Goal: Task Accomplishment & Management: Manage account settings

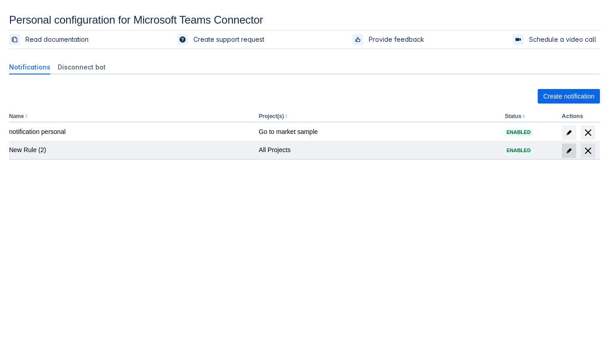
click at [571, 150] on span "edit" at bounding box center [569, 150] width 7 height 7
click at [568, 149] on span "edit" at bounding box center [569, 150] width 7 height 7
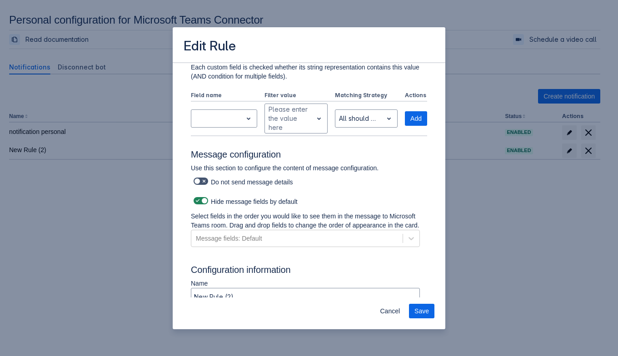
scroll to position [388, 0]
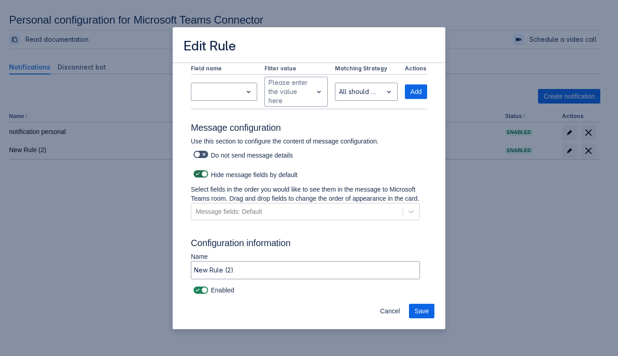
click at [194, 170] on span at bounding box center [197, 173] width 7 height 7
click at [194, 171] on input "checkbox" at bounding box center [197, 174] width 6 height 6
checkbox input "false"
click at [394, 316] on span "Cancel" at bounding box center [390, 311] width 20 height 15
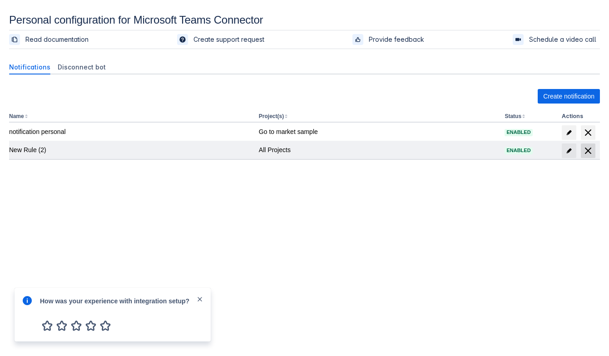
click at [594, 153] on span at bounding box center [588, 151] width 15 height 15
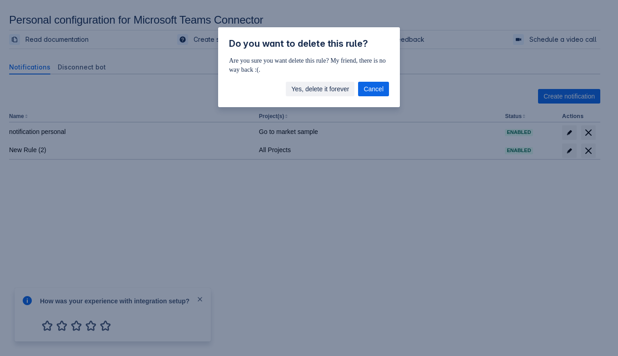
click at [333, 84] on span "Yes, delete it forever" at bounding box center [320, 89] width 58 height 15
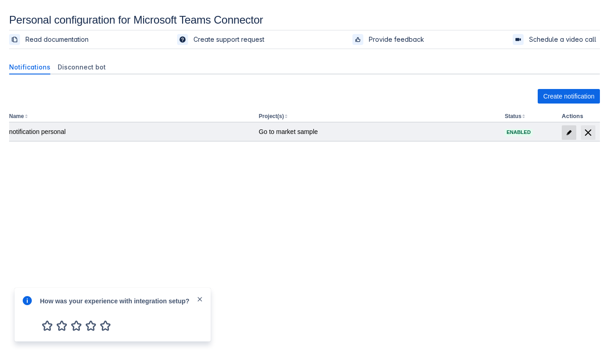
click at [567, 131] on span "edit" at bounding box center [569, 132] width 7 height 7
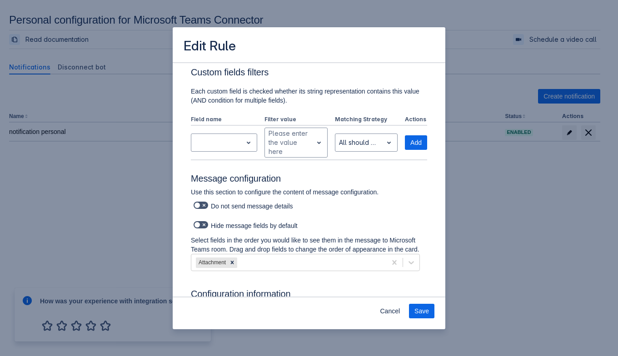
scroll to position [440, 0]
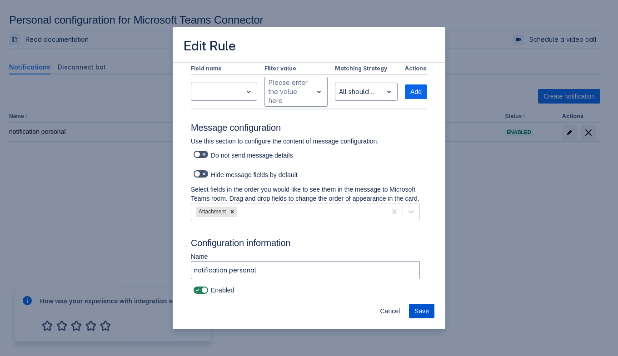
click at [423, 311] on span "Save" at bounding box center [421, 311] width 15 height 15
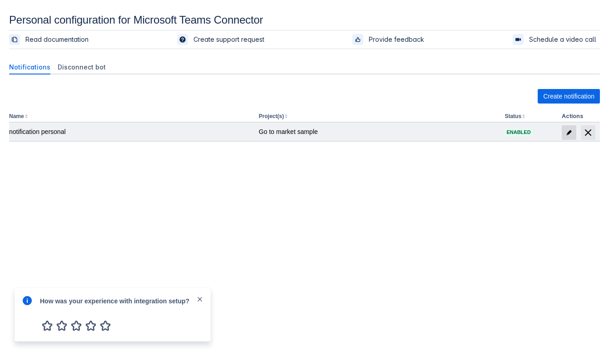
click at [566, 135] on span "edit" at bounding box center [569, 132] width 7 height 7
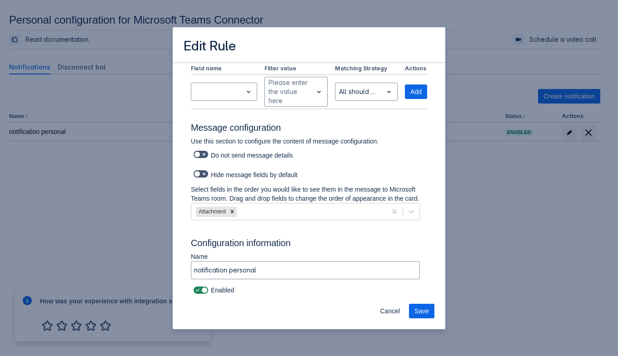
scroll to position [440, 0]
click at [232, 212] on icon at bounding box center [232, 211] width 3 height 3
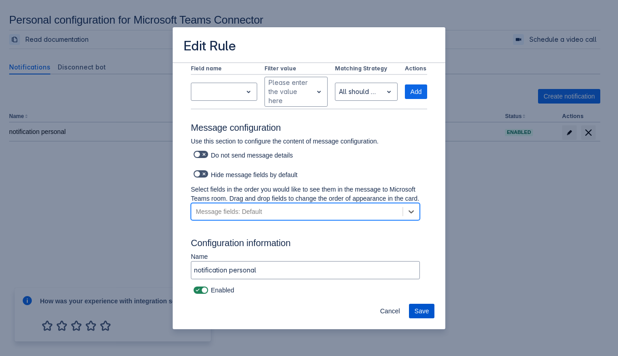
click at [426, 310] on span "Save" at bounding box center [421, 311] width 15 height 15
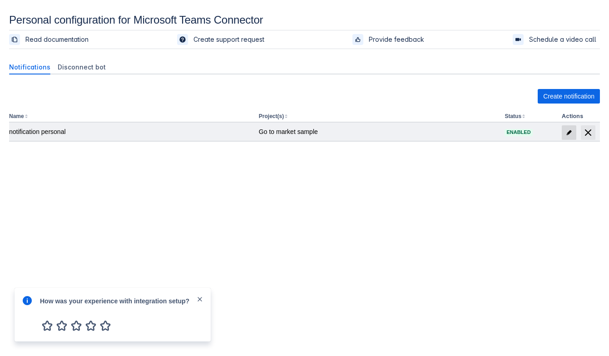
click at [567, 138] on span at bounding box center [569, 132] width 15 height 15
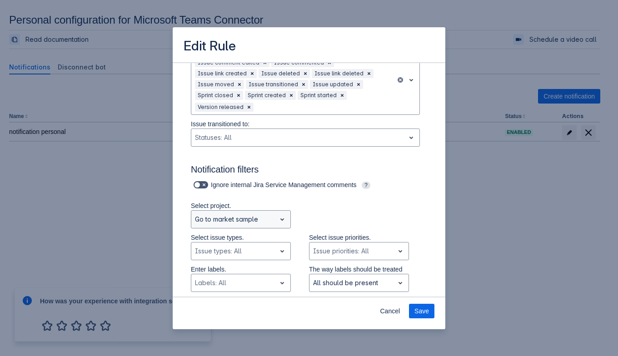
scroll to position [114, 0]
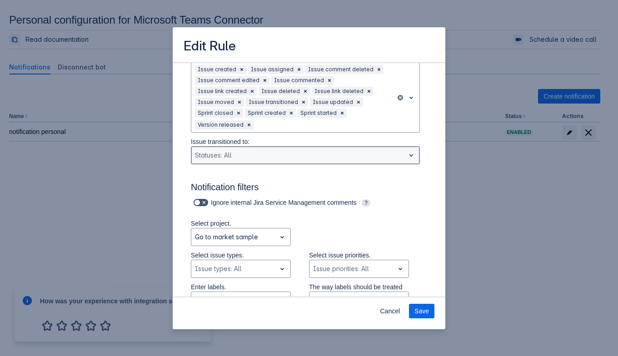
click at [213, 155] on div at bounding box center [298, 155] width 206 height 11
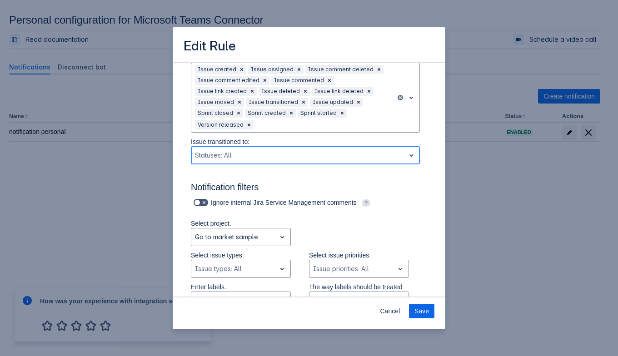
click at [213, 155] on div at bounding box center [298, 155] width 206 height 11
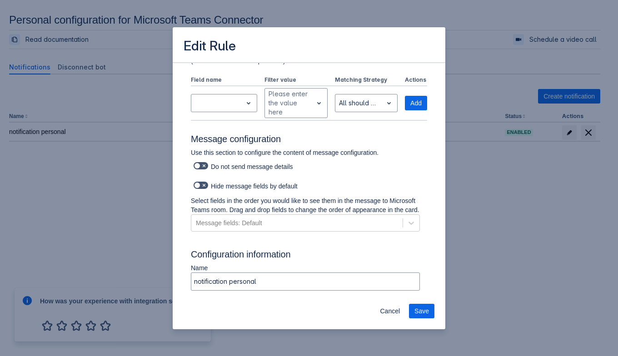
scroll to position [440, 0]
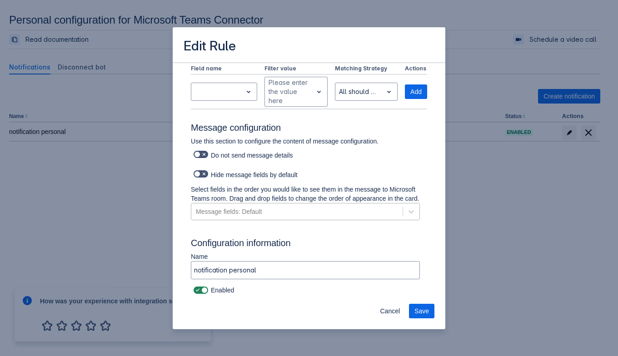
click at [251, 211] on div "Message fields: Default" at bounding box center [229, 211] width 66 height 9
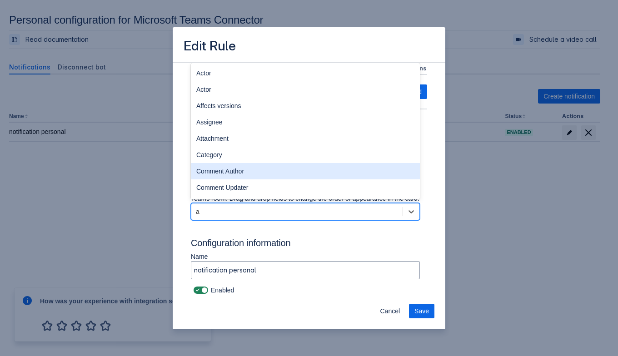
type input "as"
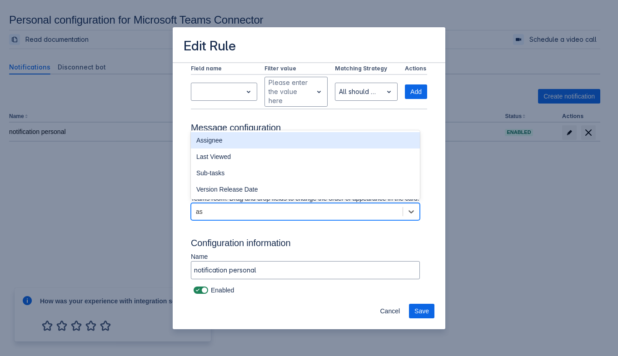
click at [256, 136] on div "Assignee" at bounding box center [305, 140] width 229 height 16
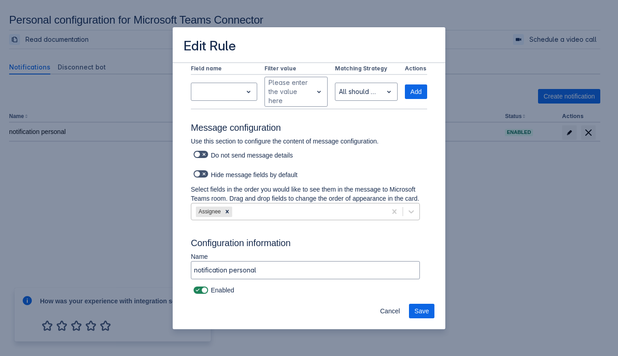
click at [429, 310] on button "Save" at bounding box center [421, 311] width 25 height 15
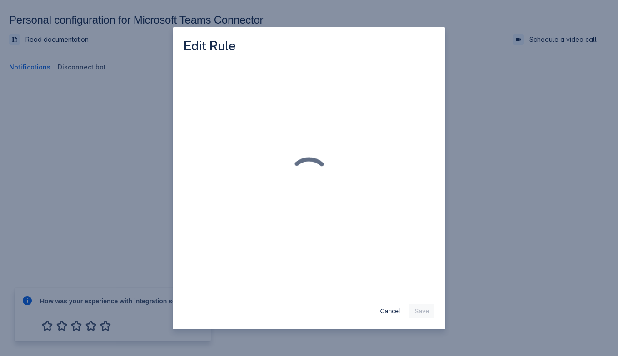
scroll to position [0, 0]
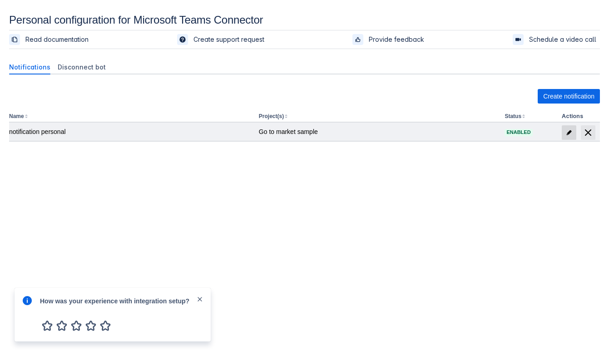
click at [571, 132] on span "edit" at bounding box center [569, 132] width 7 height 7
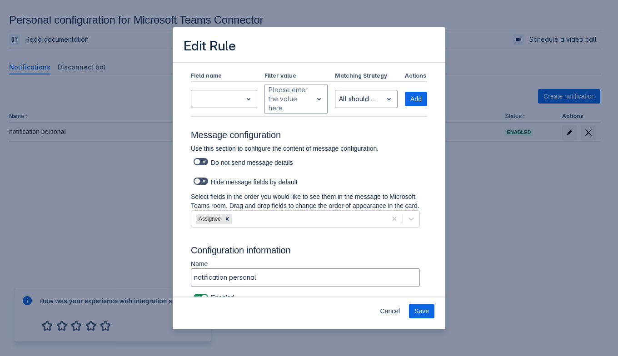
scroll to position [440, 0]
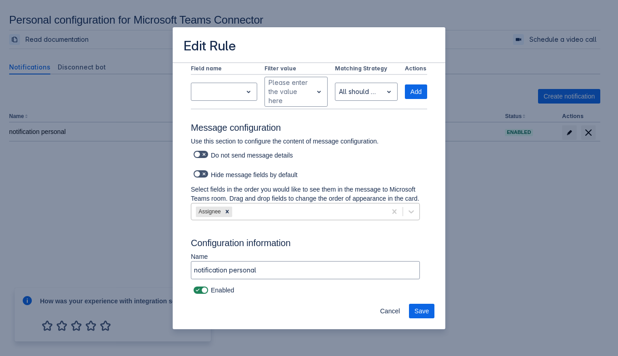
click at [242, 213] on div "Assignee" at bounding box center [288, 211] width 195 height 15
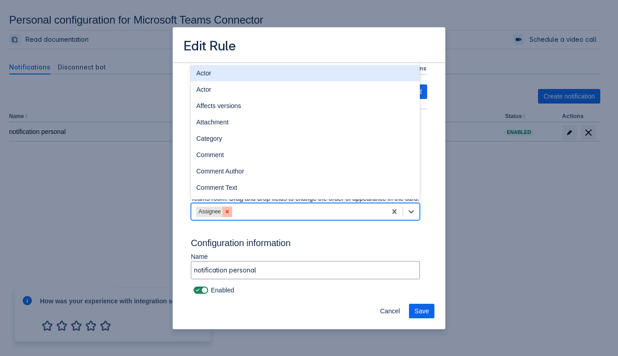
click at [226, 213] on icon at bounding box center [227, 211] width 6 height 6
click at [226, 213] on div "Message fields: Default" at bounding box center [229, 211] width 66 height 9
type input "att"
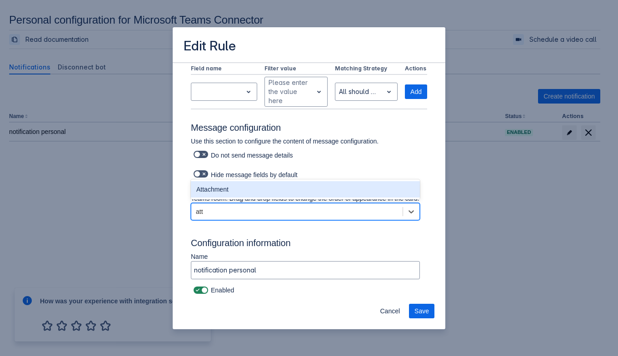
click at [234, 191] on div "Attachment" at bounding box center [305, 189] width 229 height 16
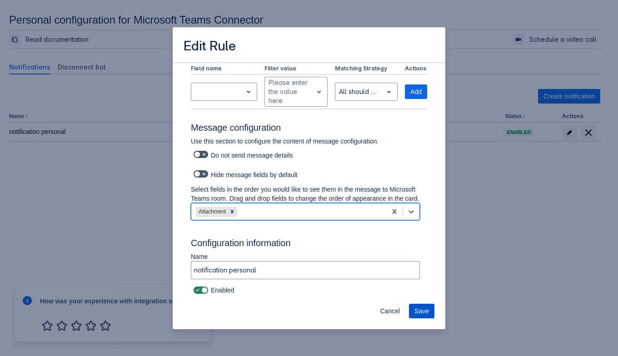
click at [422, 309] on span "Save" at bounding box center [421, 311] width 15 height 15
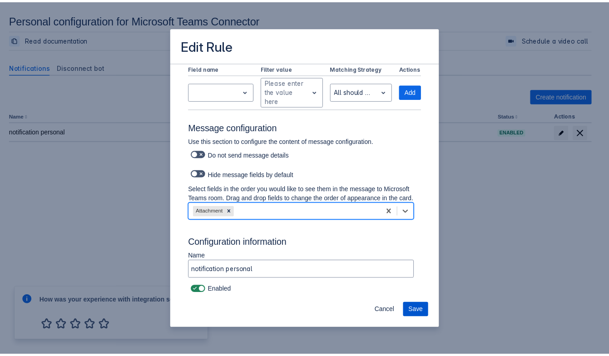
scroll to position [0, 0]
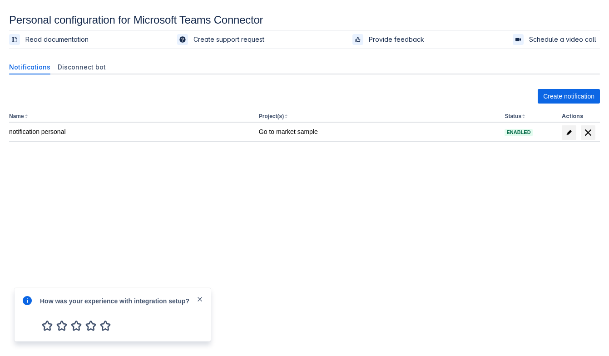
click at [398, 261] on body "Personal configuration for Microsoft Teams Connector Read documentation Create …" at bounding box center [304, 192] width 609 height 356
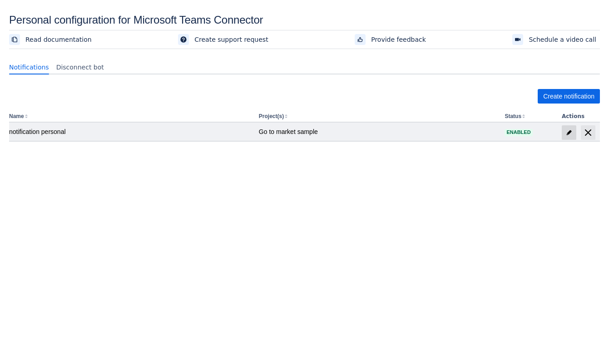
click at [567, 131] on span "edit" at bounding box center [569, 132] width 7 height 7
click at [569, 133] on span "edit" at bounding box center [569, 132] width 7 height 7
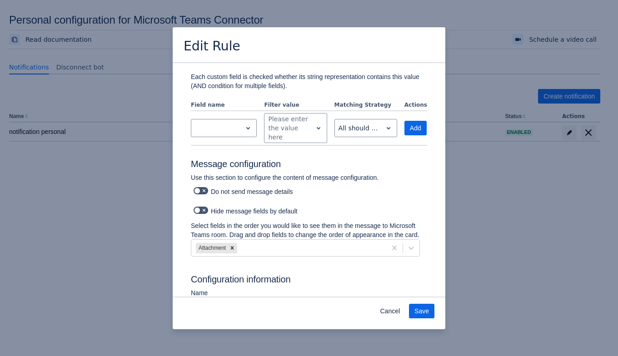
scroll to position [429, 0]
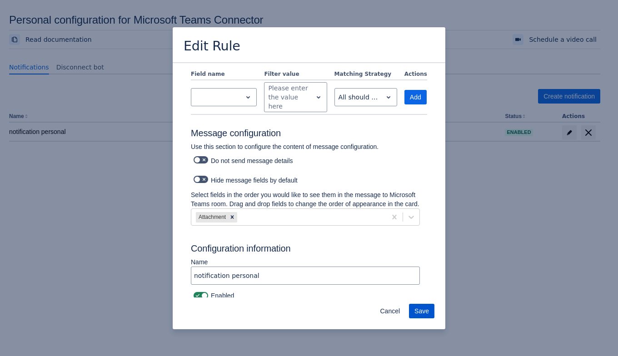
click at [428, 309] on span "Save" at bounding box center [421, 311] width 15 height 15
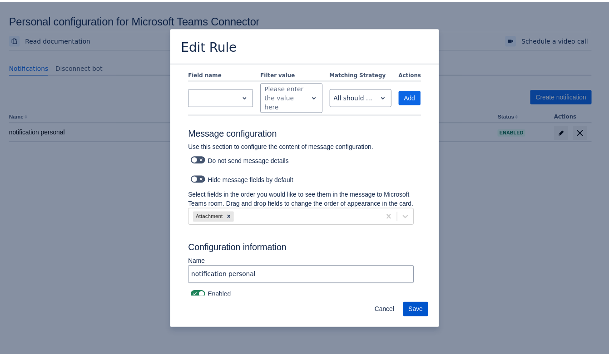
scroll to position [0, 0]
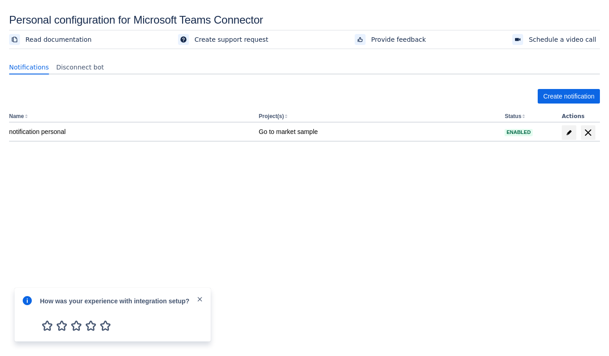
click at [23, 213] on body "Personal configuration for Microsoft Teams Connector Read documentation Create …" at bounding box center [304, 192] width 609 height 356
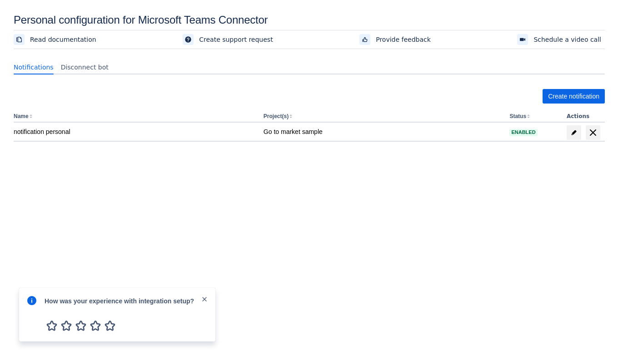
scroll to position [13, 0]
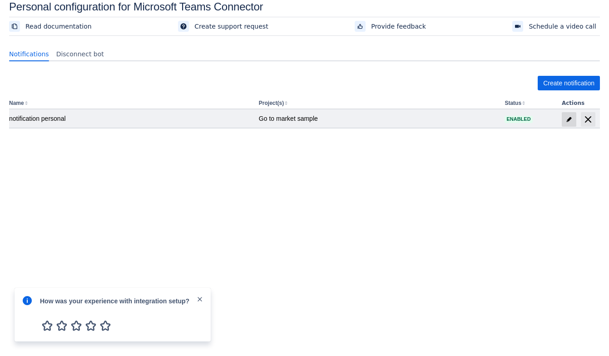
click at [570, 120] on span "edit" at bounding box center [569, 119] width 7 height 7
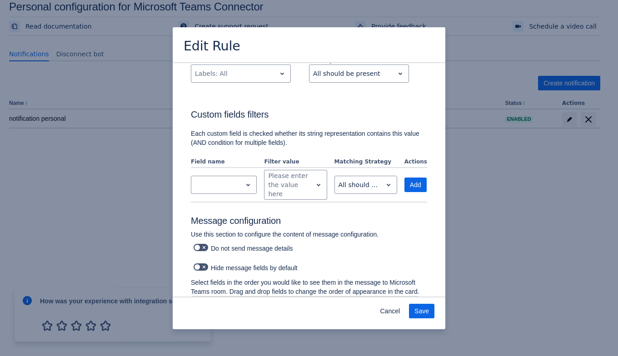
scroll to position [429, 0]
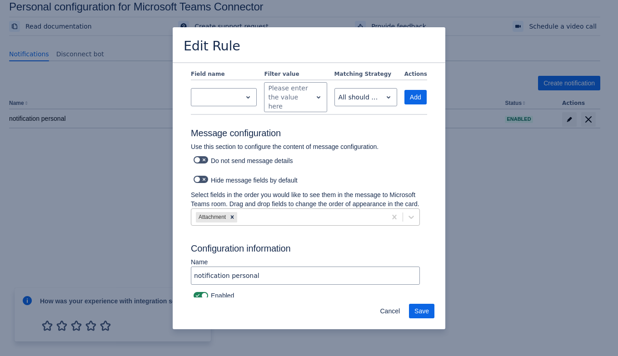
click at [263, 211] on div "Attachment" at bounding box center [288, 217] width 195 height 15
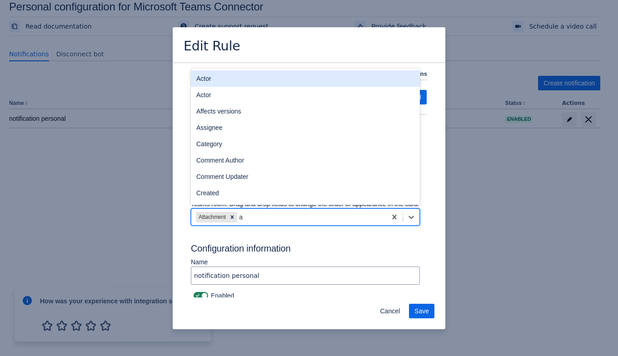
type input "as"
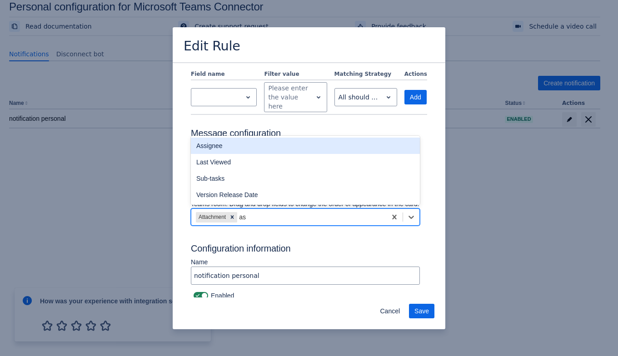
click at [260, 140] on div "Assignee" at bounding box center [305, 146] width 229 height 16
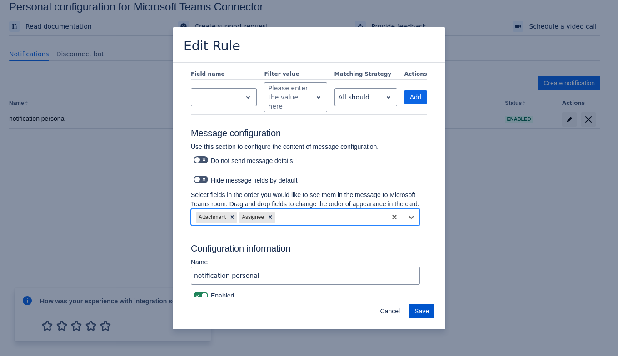
click at [424, 308] on span "Save" at bounding box center [421, 311] width 15 height 15
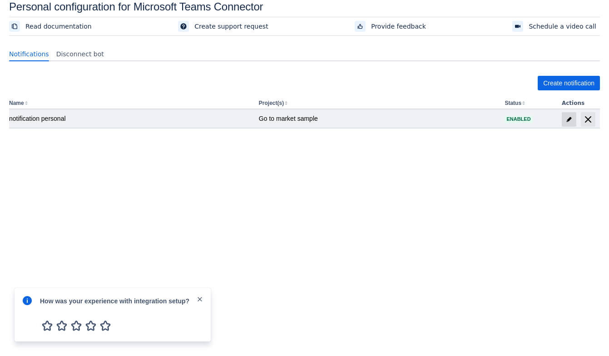
click at [564, 117] on span at bounding box center [569, 119] width 15 height 15
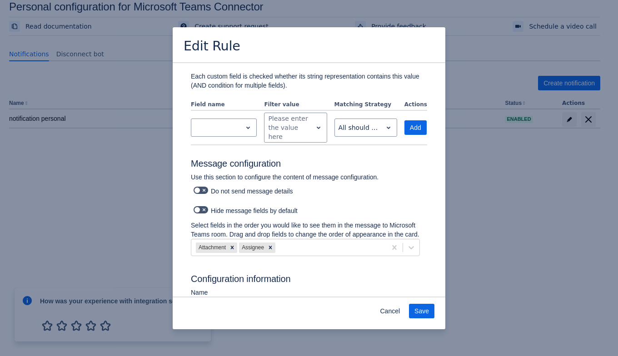
scroll to position [429, 0]
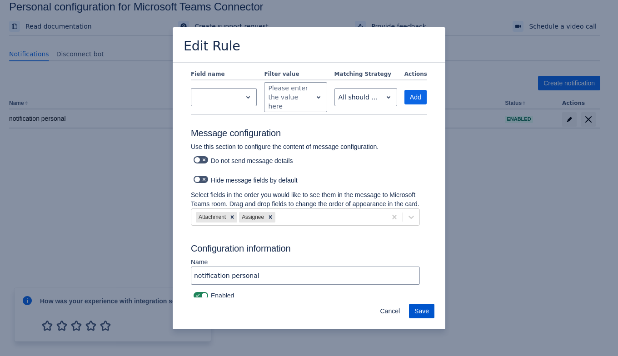
click at [422, 312] on span "Save" at bounding box center [421, 311] width 15 height 15
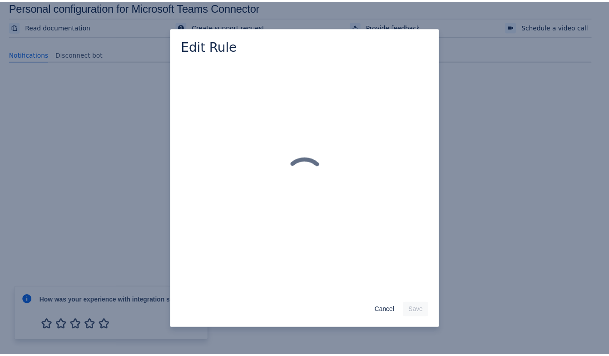
scroll to position [0, 0]
